Goal: Task Accomplishment & Management: Manage account settings

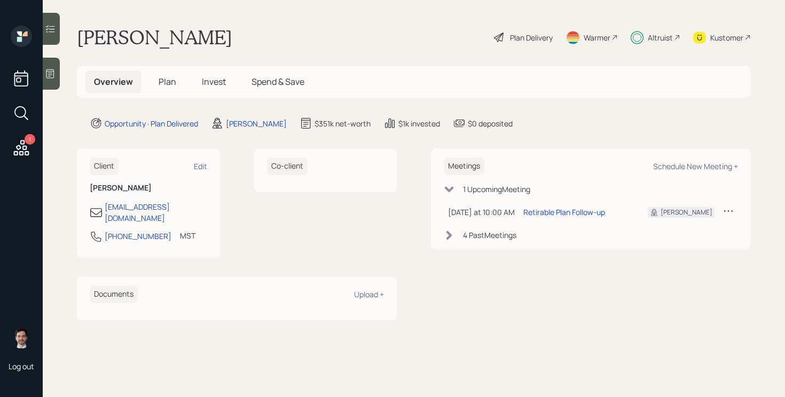
click at [166, 80] on span "Plan" at bounding box center [168, 82] width 18 height 12
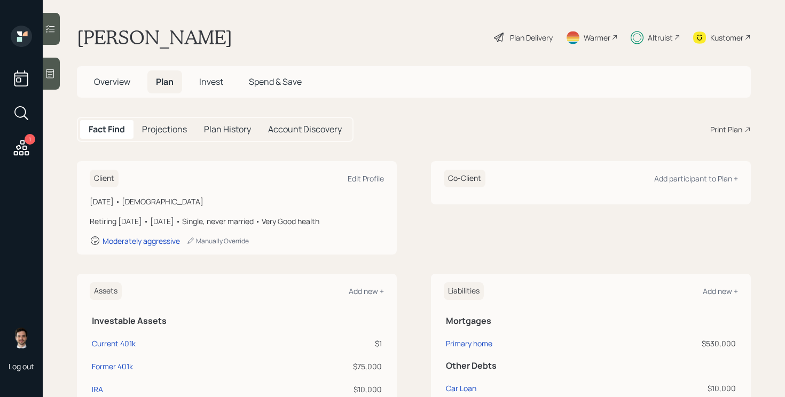
click at [20, 152] on icon at bounding box center [21, 147] width 15 height 15
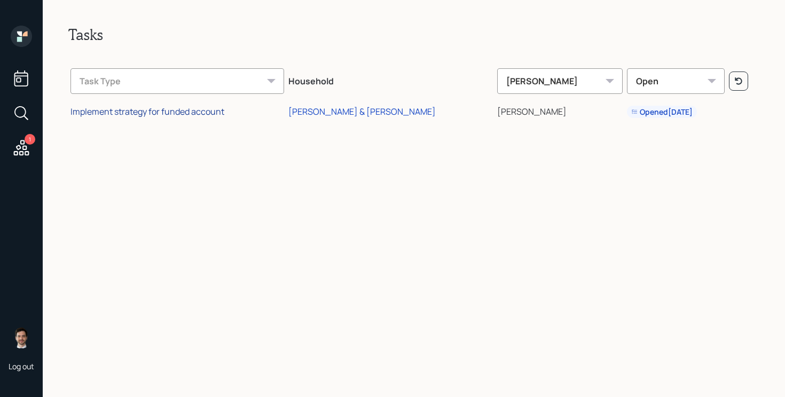
click at [153, 115] on div "Implement strategy for funded account" at bounding box center [148, 112] width 154 height 12
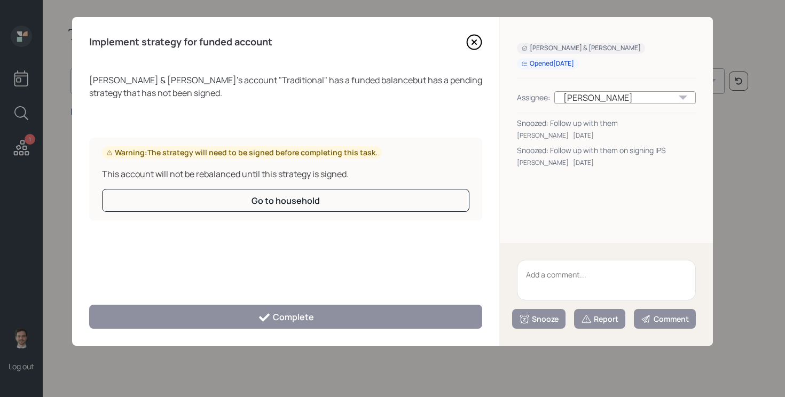
click at [602, 293] on textarea at bounding box center [606, 280] width 179 height 41
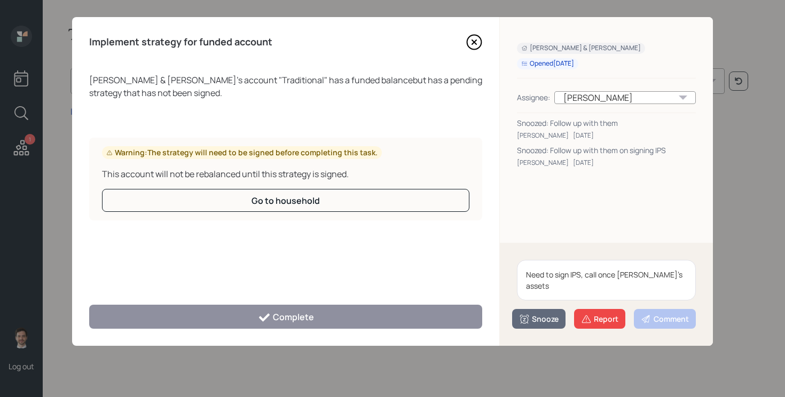
drag, startPoint x: 673, startPoint y: 276, endPoint x: 598, endPoint y: 275, distance: 74.8
click at [598, 275] on textarea "Need to sign IPS, call once [PERSON_NAME]'s assets" at bounding box center [606, 280] width 179 height 41
type textarea "Need to sign IPS"
click at [531, 325] on button "Snooze" at bounding box center [538, 319] width 53 height 20
click at [529, 255] on button "3 days" at bounding box center [539, 253] width 52 height 21
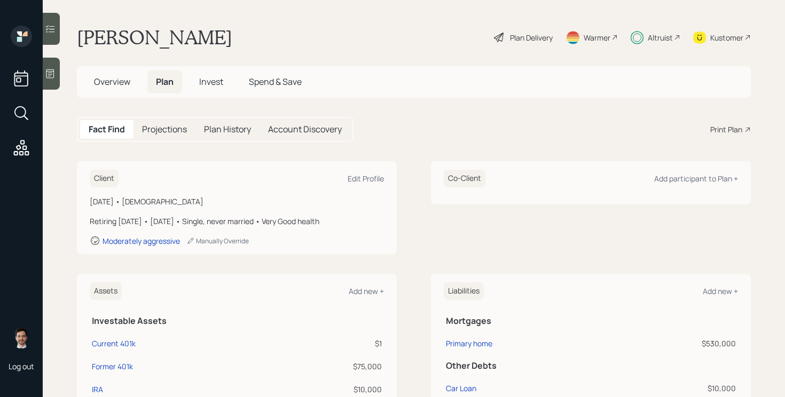
click at [165, 81] on span "Plan" at bounding box center [165, 82] width 18 height 12
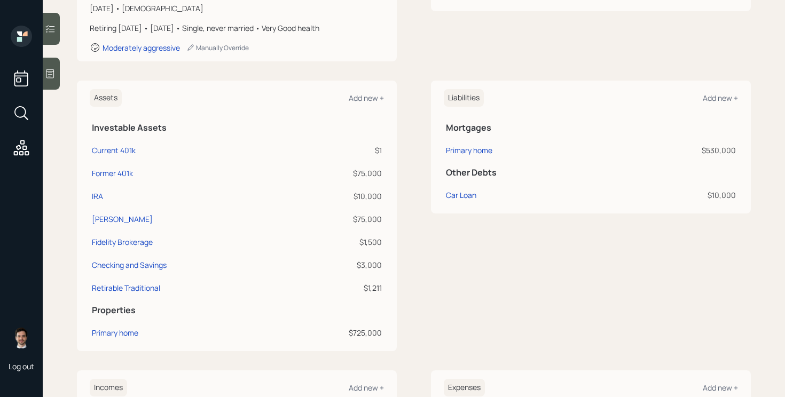
scroll to position [194, 0]
